Goal: Navigation & Orientation: Find specific page/section

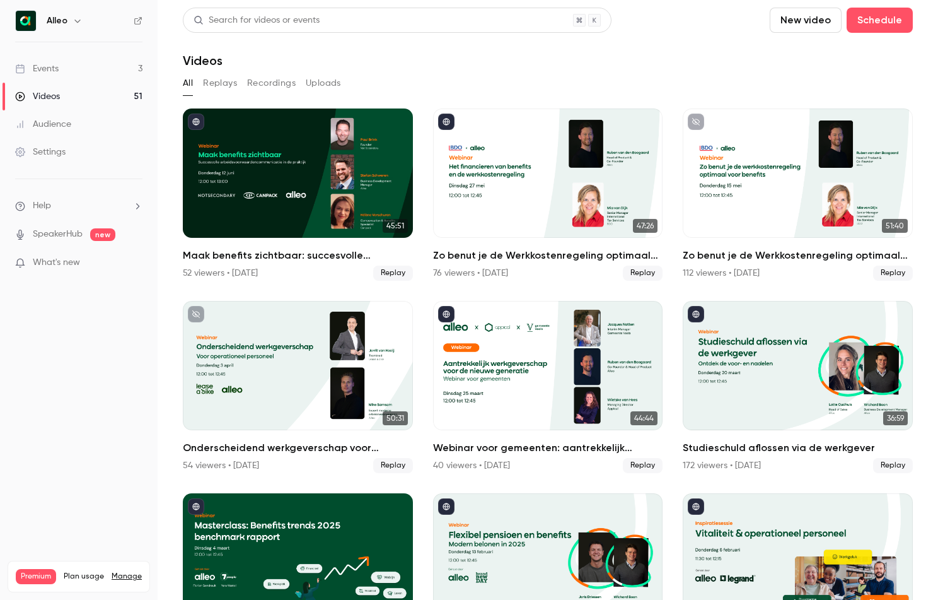
click at [67, 66] on link "Events 3" at bounding box center [79, 69] width 158 height 28
